Goal: Use online tool/utility: Utilize a website feature to perform a specific function

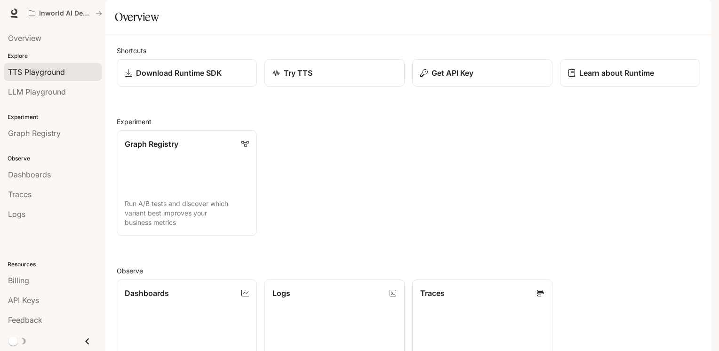
click at [51, 76] on span "TTS Playground" at bounding box center [36, 71] width 57 height 11
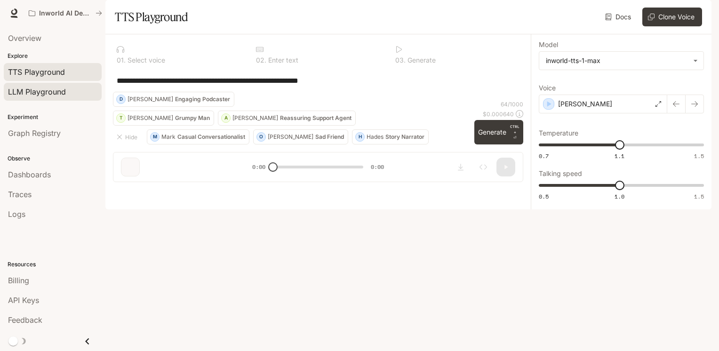
click at [48, 96] on span "LLM Playground" at bounding box center [37, 91] width 58 height 11
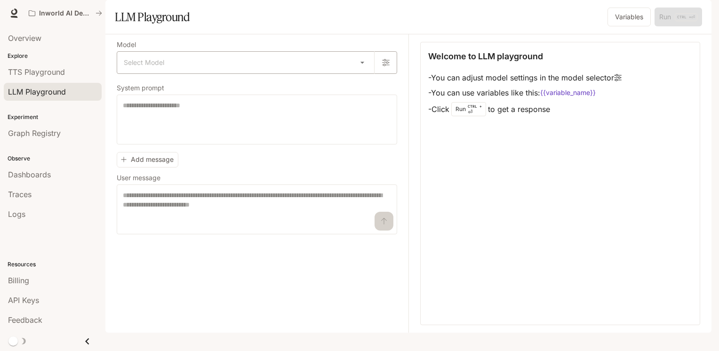
click at [212, 91] on body "Skip to main content Inworld AI Demos Runtime Runtime Documentation Documentati…" at bounding box center [359, 175] width 719 height 351
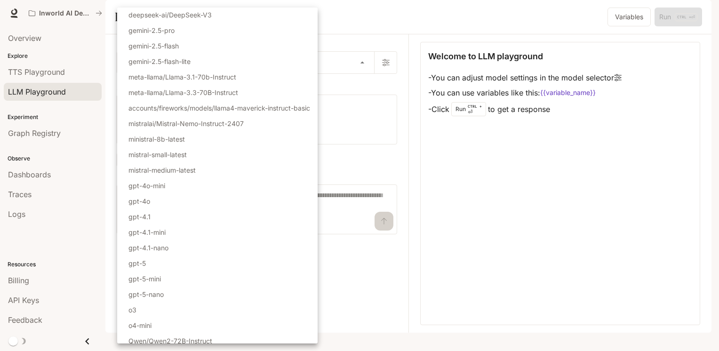
scroll to position [52, 0]
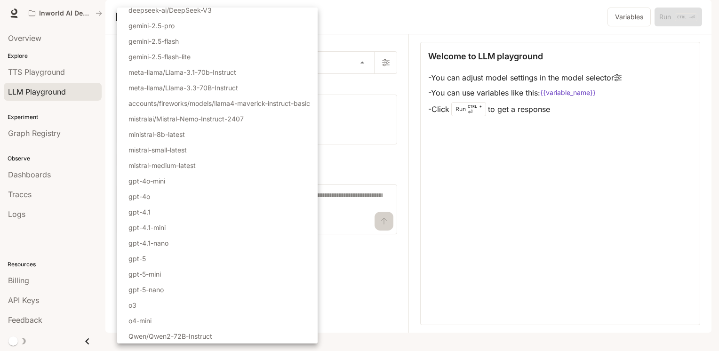
click at [185, 259] on li "gpt-5" at bounding box center [217, 259] width 201 height 16
type input "*****"
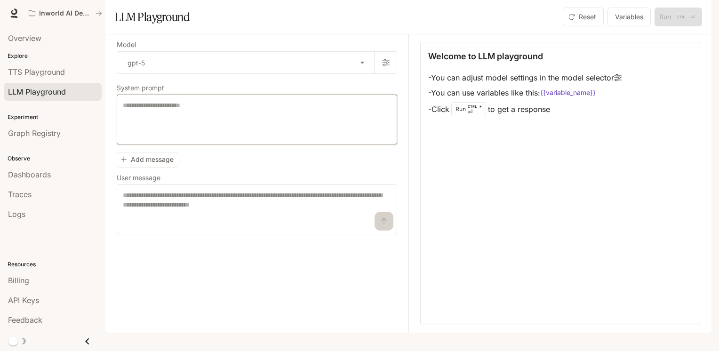
click at [337, 138] on textarea at bounding box center [257, 120] width 268 height 38
click at [289, 228] on textarea at bounding box center [257, 210] width 268 height 38
click at [46, 42] on div "Overview" at bounding box center [52, 37] width 89 height 11
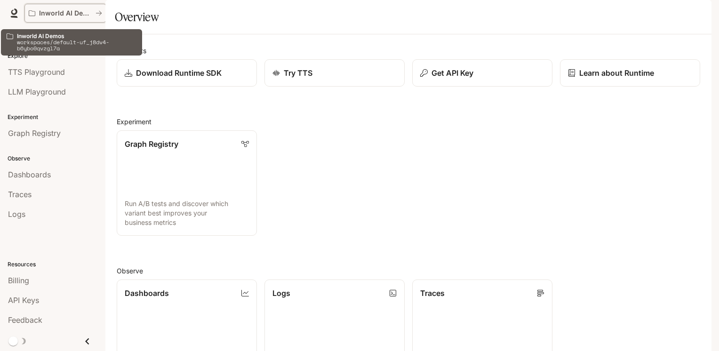
click at [74, 16] on p "Inworld AI Demos" at bounding box center [65, 13] width 53 height 8
click at [104, 15] on button "Inworld AI Demos" at bounding box center [65, 13] width 82 height 19
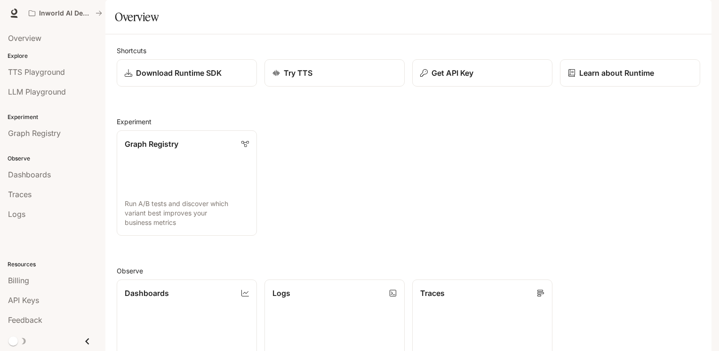
scroll to position [94, 0]
click at [44, 85] on link "LLM Playground" at bounding box center [53, 92] width 98 height 18
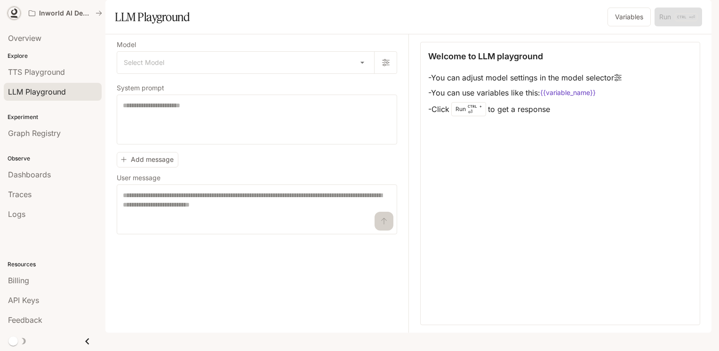
click at [15, 9] on icon at bounding box center [14, 11] width 6 height 7
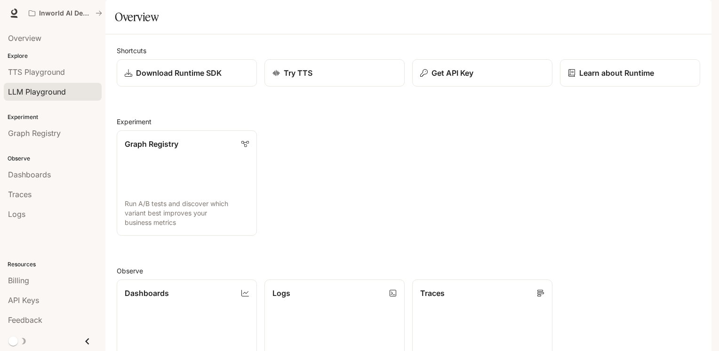
click at [35, 88] on span "LLM Playground" at bounding box center [37, 91] width 58 height 11
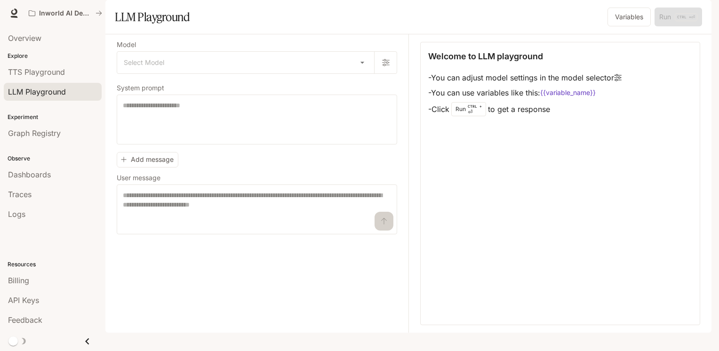
click at [524, 151] on div "Welcome to LLM playground - You can adjust model settings in the model selector…" at bounding box center [560, 183] width 280 height 283
click at [629, 26] on button "Variables" at bounding box center [629, 17] width 43 height 19
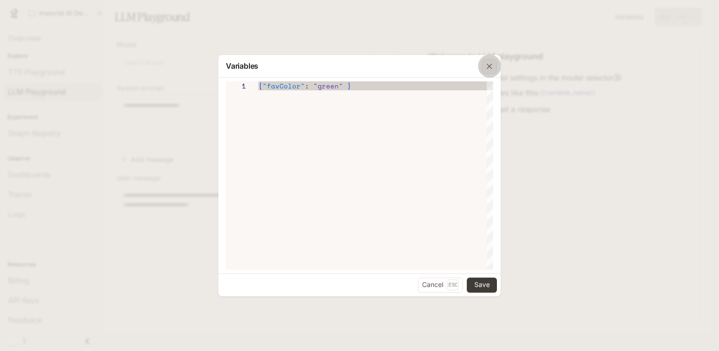
click at [484, 69] on div "button" at bounding box center [489, 66] width 15 height 15
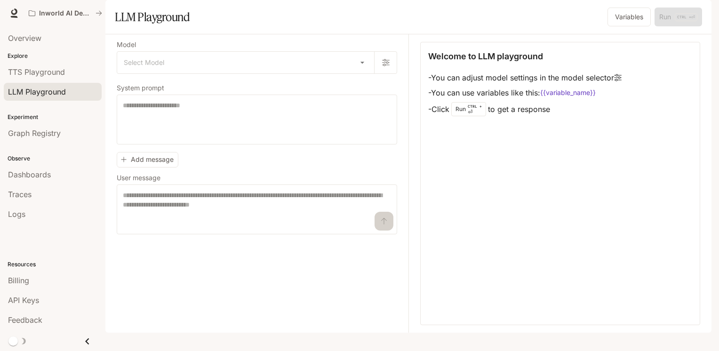
click at [561, 97] on code "{{variable_name}}" at bounding box center [568, 92] width 56 height 9
click at [187, 228] on textarea at bounding box center [257, 210] width 268 height 38
click at [611, 26] on button "Variables" at bounding box center [629, 17] width 43 height 19
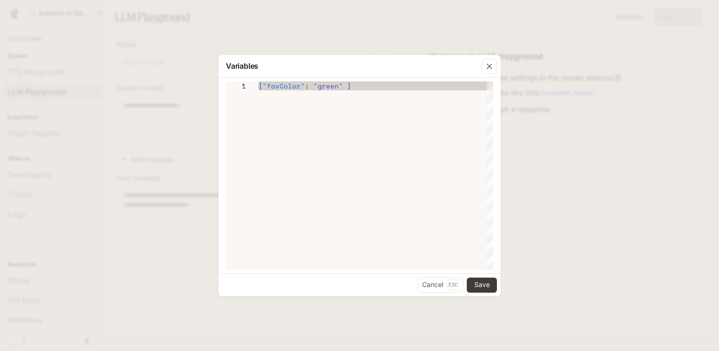
type textarea "**********"
click at [332, 148] on div "{ "favColor" : "green" }" at bounding box center [375, 175] width 235 height 188
click at [483, 64] on div "button" at bounding box center [489, 66] width 15 height 15
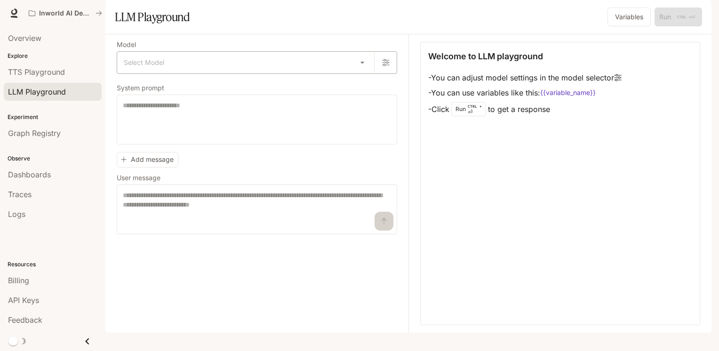
click at [230, 86] on body "Skip to main content Inworld AI Demos Runtime Runtime Documentation Documentati…" at bounding box center [359, 175] width 719 height 351
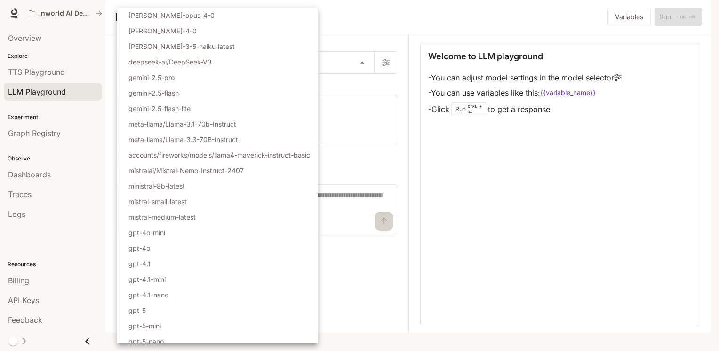
scroll to position [52, 0]
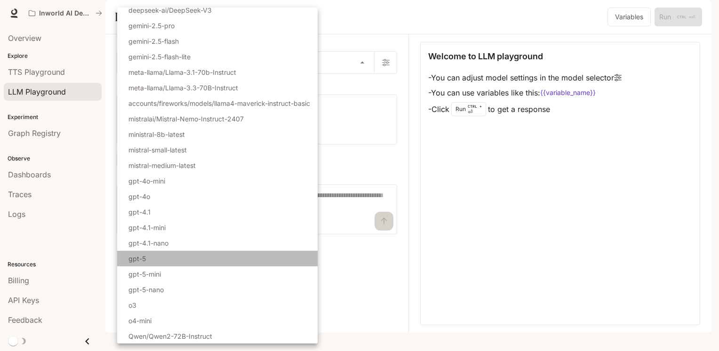
click at [184, 261] on li "gpt-5" at bounding box center [217, 259] width 201 height 16
type input "*****"
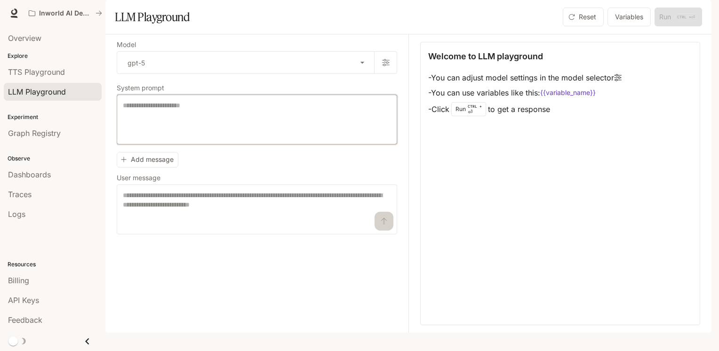
click at [200, 138] on textarea at bounding box center [257, 120] width 268 height 38
click at [170, 168] on button "Add message" at bounding box center [148, 160] width 62 height 16
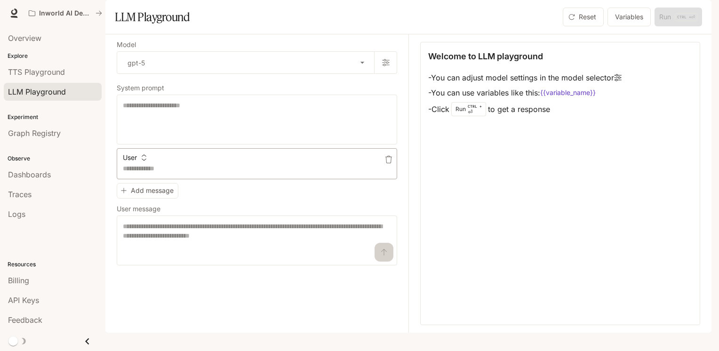
click at [166, 173] on textarea at bounding box center [257, 168] width 268 height 9
type textarea "**"
